Goal: Find contact information: Find contact information

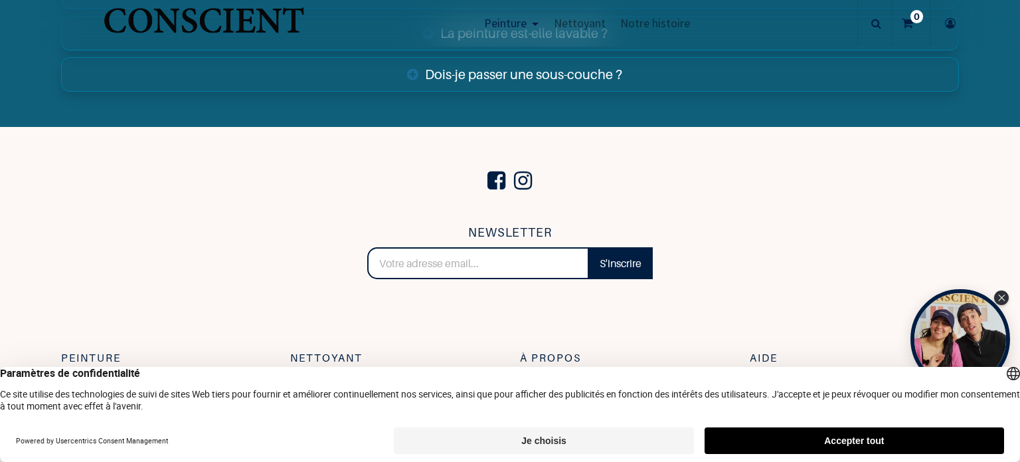
scroll to position [5098, 0]
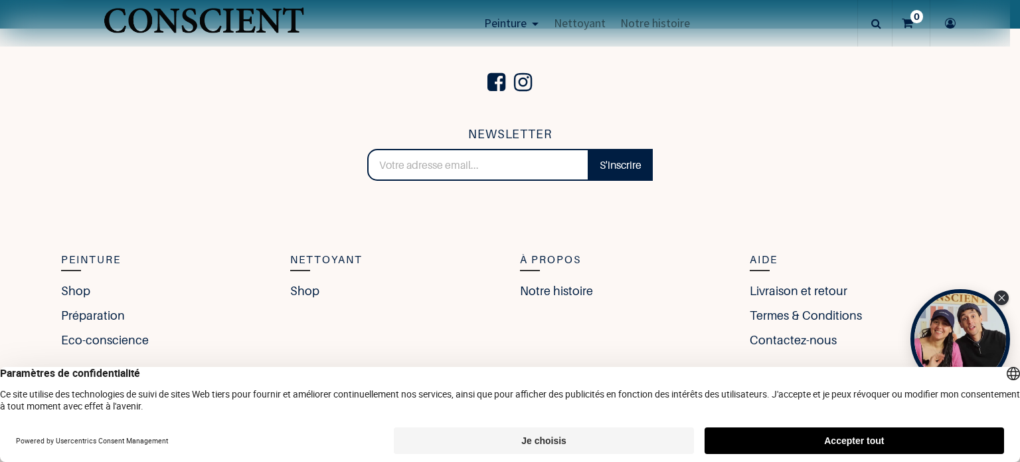
click at [854, 434] on button "Accepter tout" at bounding box center [855, 440] width 300 height 27
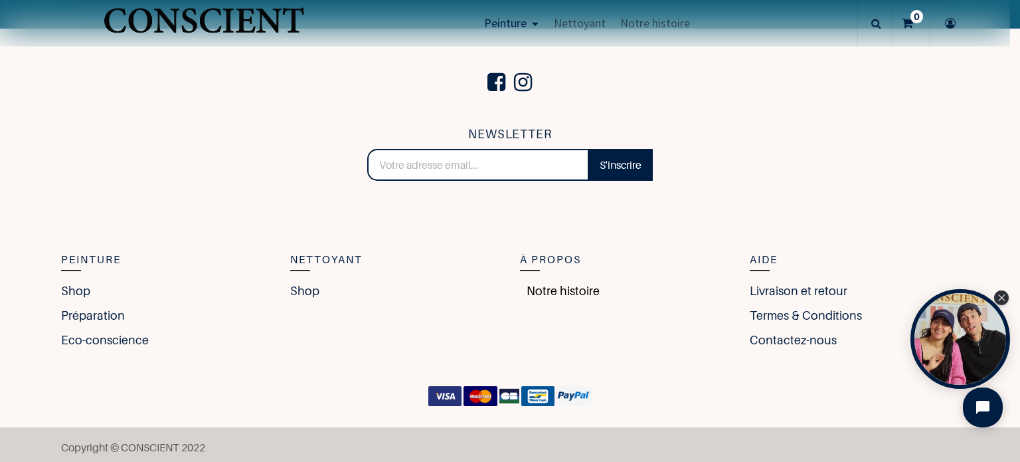
click at [565, 289] on link "Notre histoire" at bounding box center [560, 291] width 80 height 18
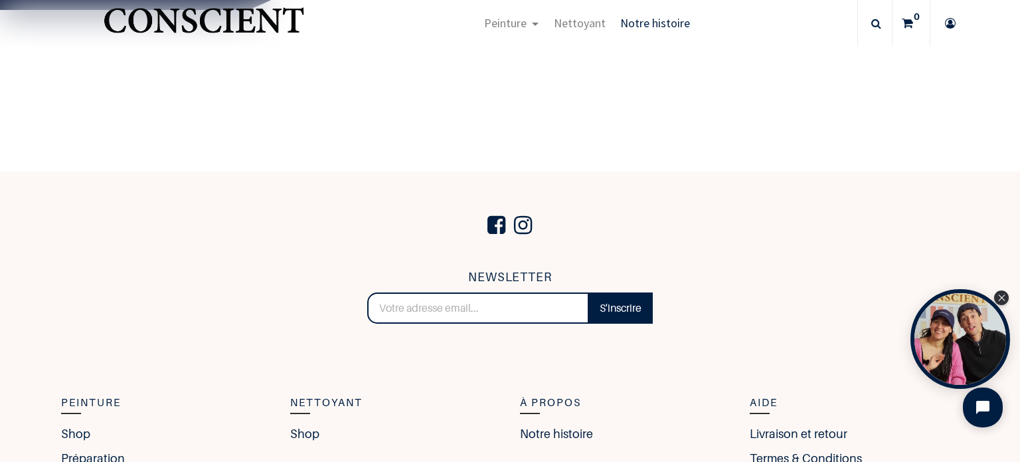
scroll to position [2457, 0]
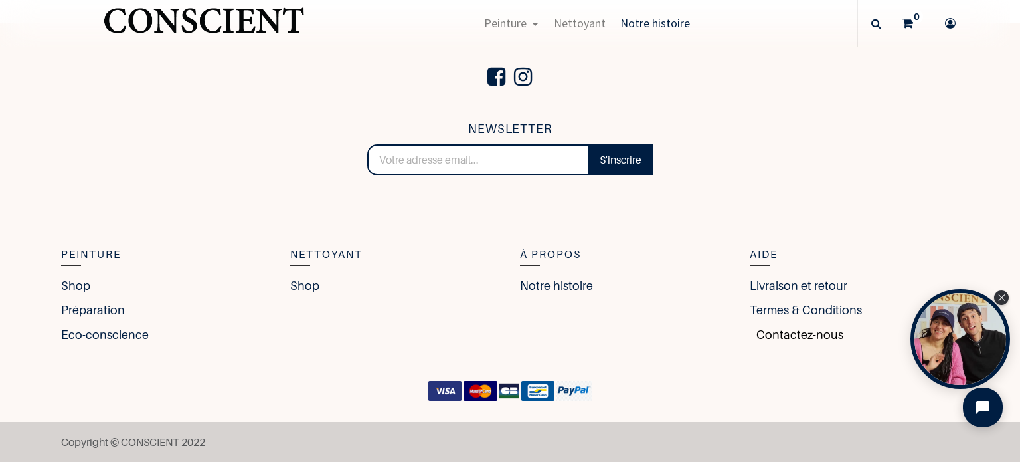
click at [779, 331] on link "Contactez-nous" at bounding box center [797, 334] width 94 height 18
